Goal: Task Accomplishment & Management: Complete application form

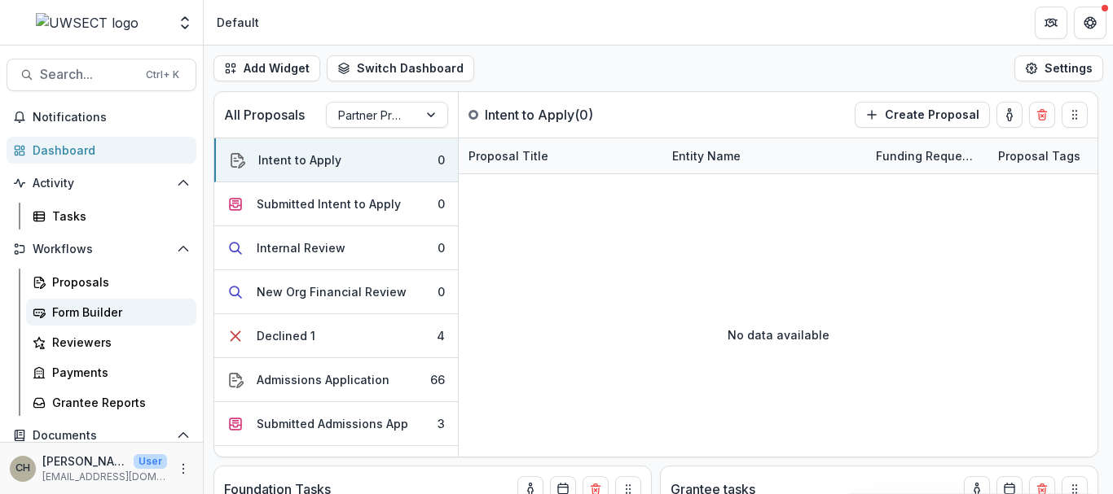
click at [98, 316] on div "Form Builder" at bounding box center [117, 312] width 131 height 17
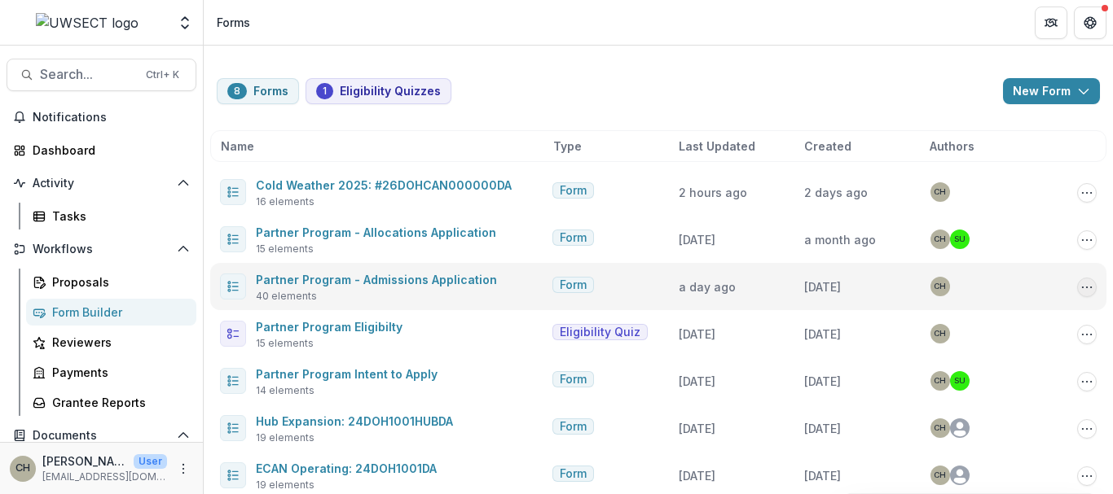
click at [1087, 288] on circle "Options" at bounding box center [1087, 287] width 1 height 1
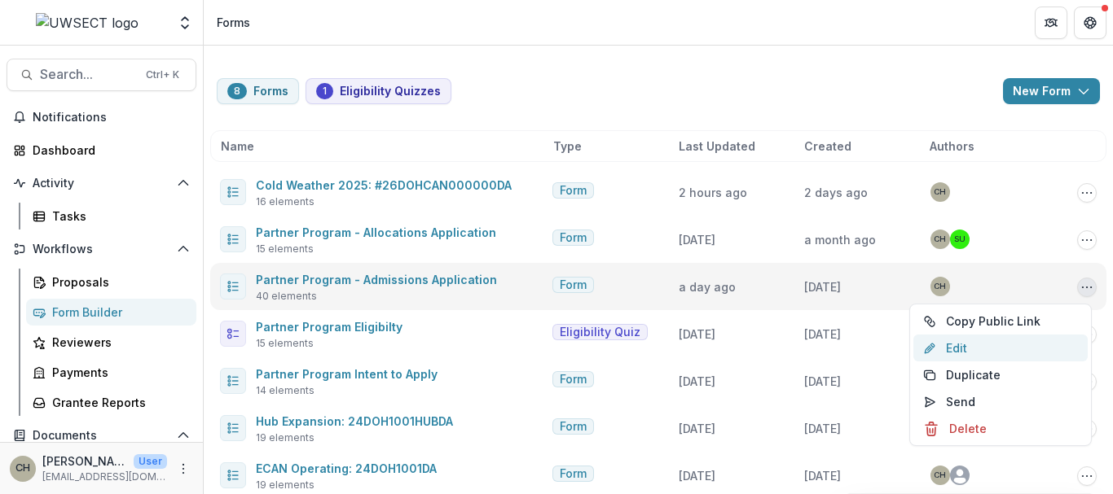
click at [962, 349] on link "Edit" at bounding box center [1000, 348] width 174 height 27
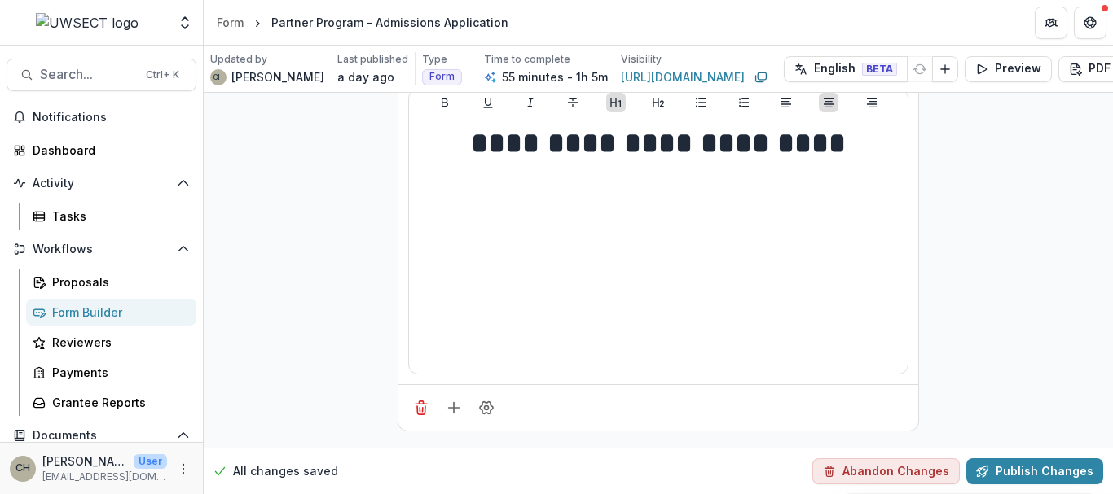
scroll to position [1259, 0]
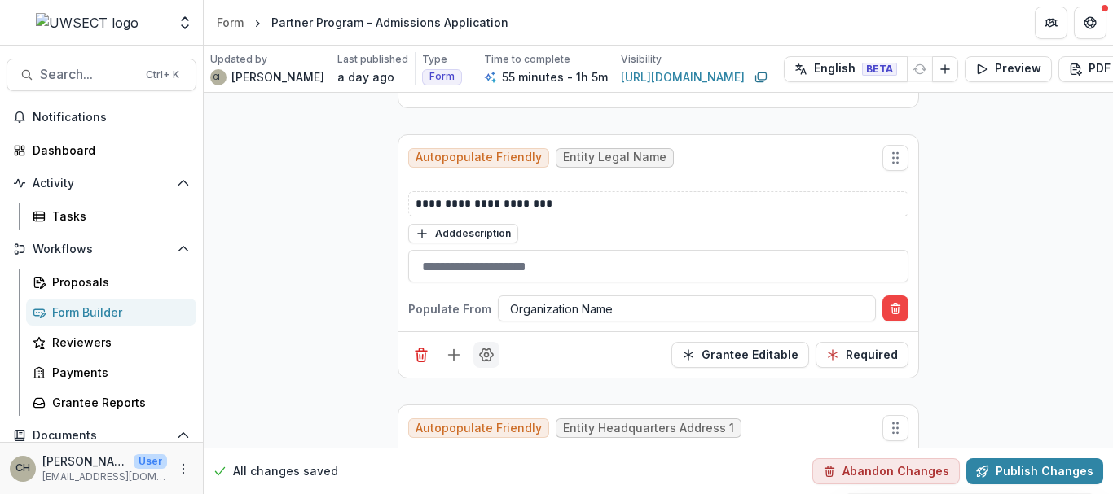
click at [485, 355] on circle "Field Settings" at bounding box center [487, 355] width 4 height 4
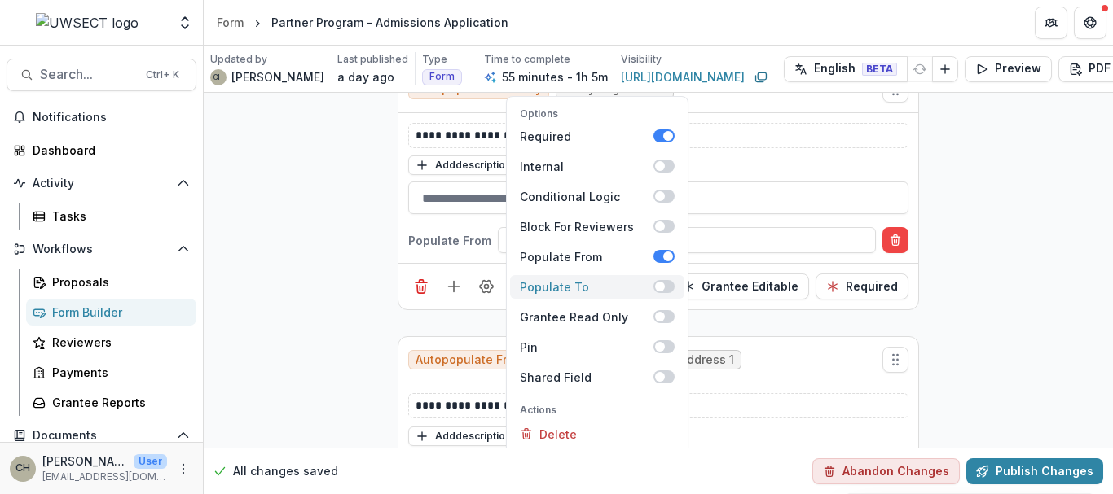
scroll to position [1328, 0]
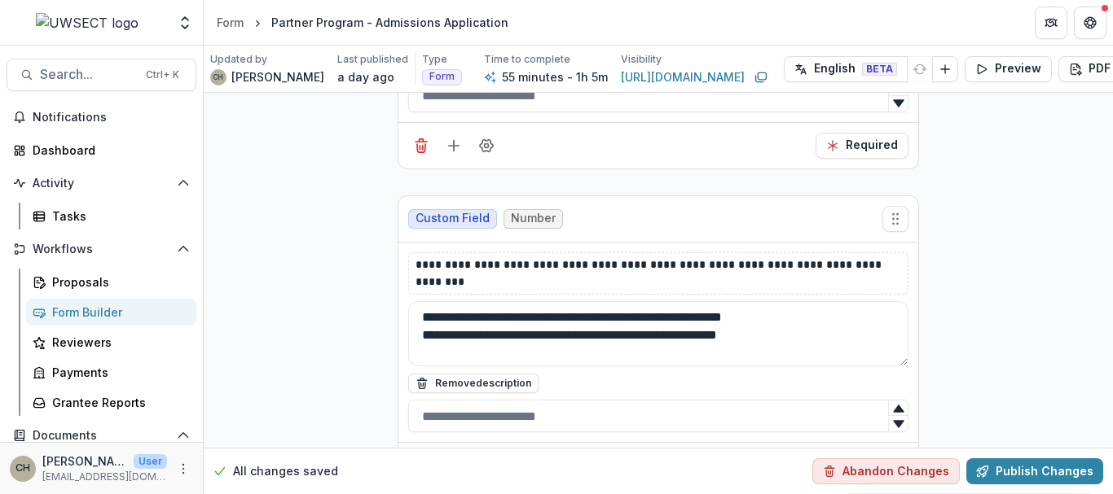
scroll to position [7216, 0]
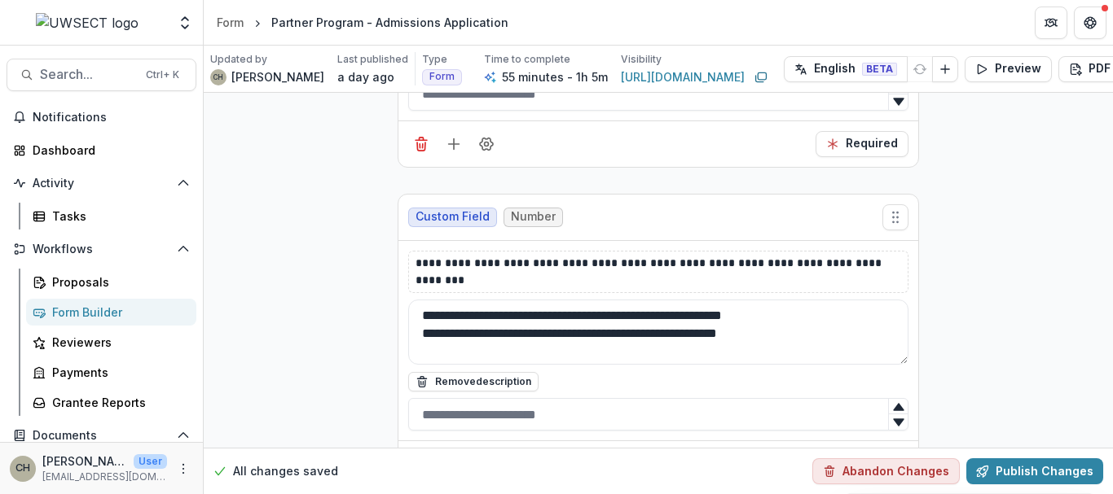
click at [94, 314] on div "Form Builder" at bounding box center [117, 312] width 131 height 17
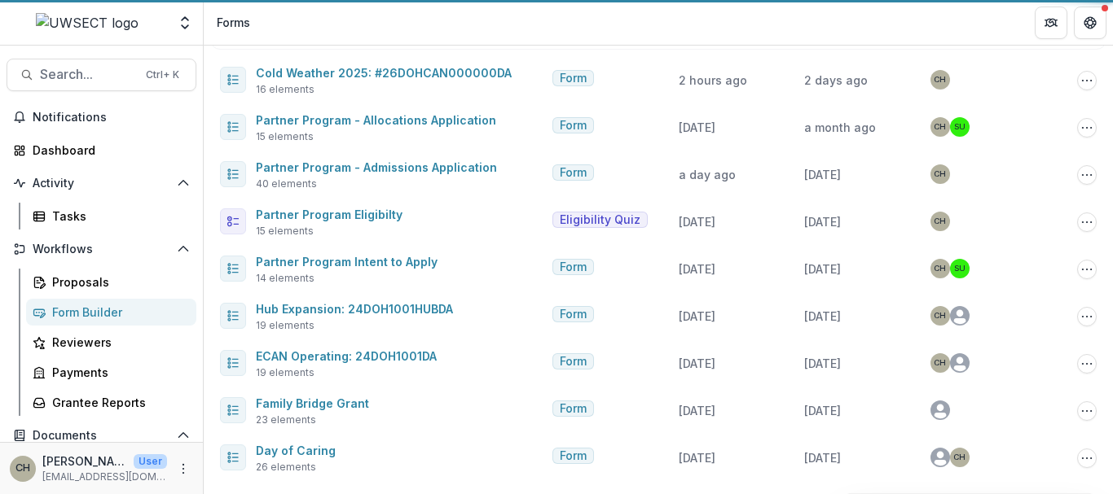
scroll to position [112, 0]
